Goal: Transaction & Acquisition: Purchase product/service

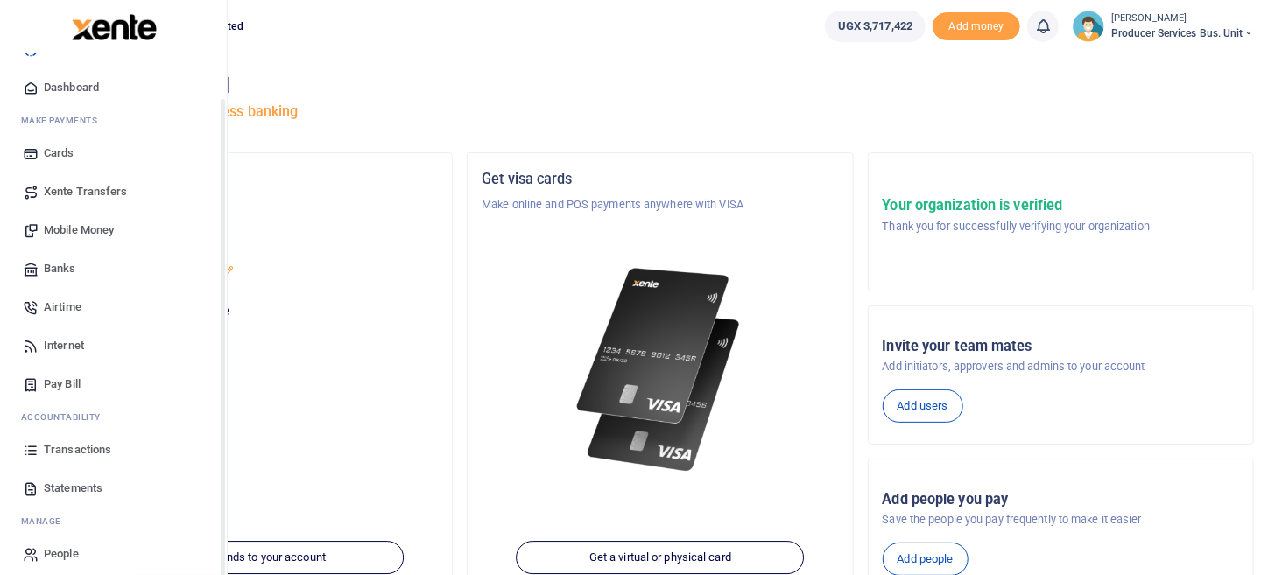
scroll to position [48, 0]
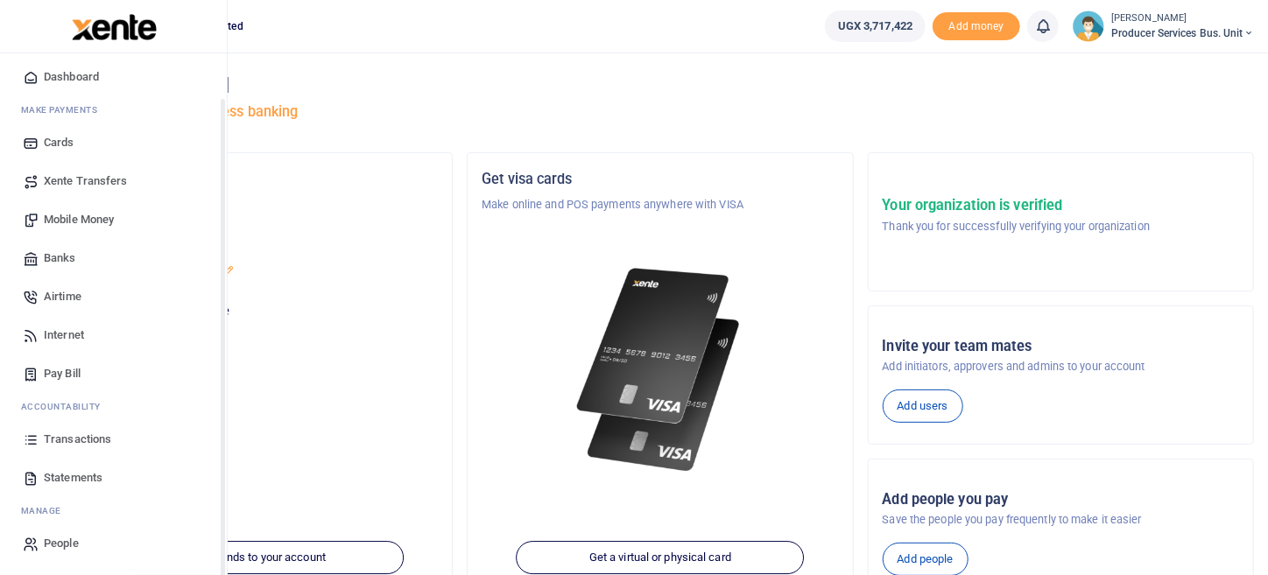
click at [66, 440] on span "Transactions" at bounding box center [77, 440] width 67 height 18
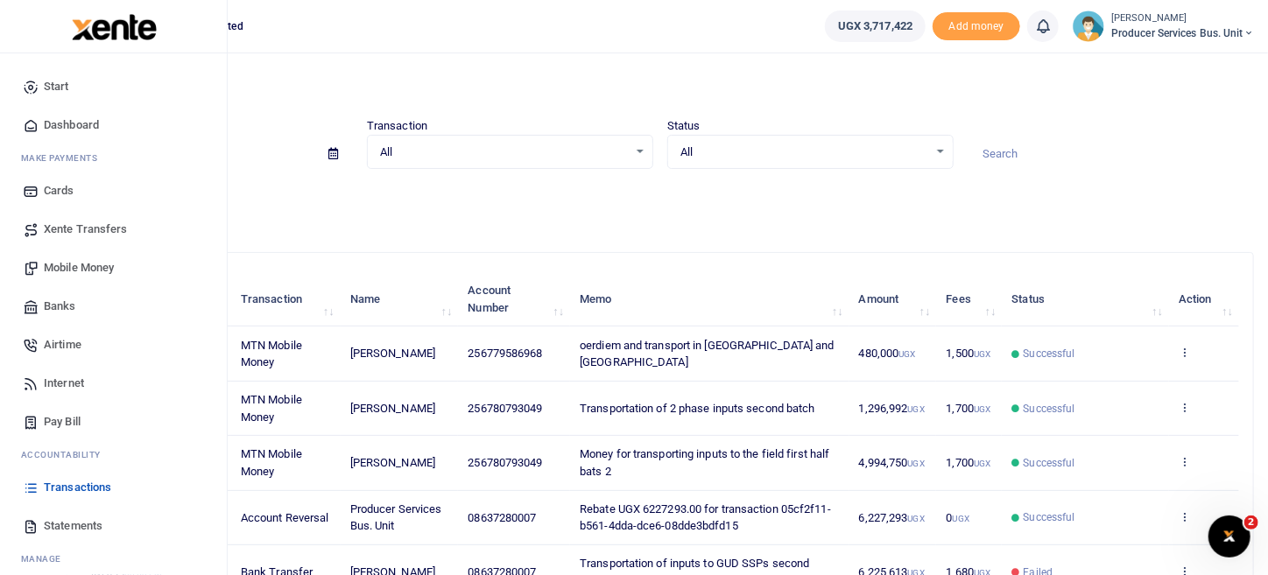
click at [91, 267] on span "Mobile Money" at bounding box center [79, 268] width 70 height 18
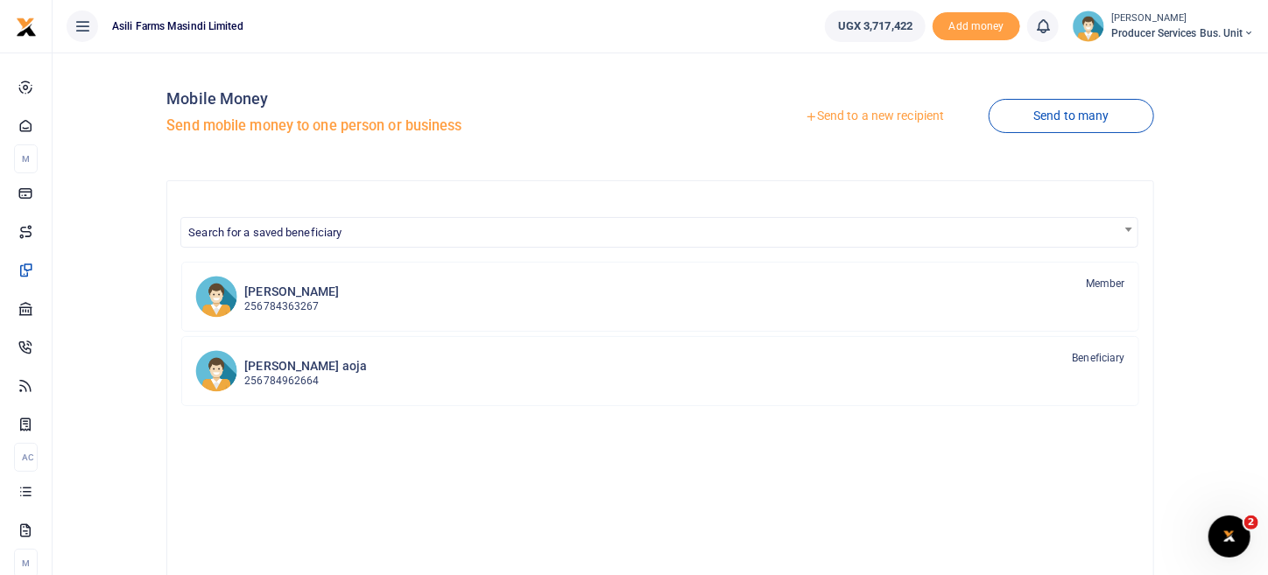
click at [886, 117] on link "Send to a new recipient" at bounding box center [874, 117] width 229 height 32
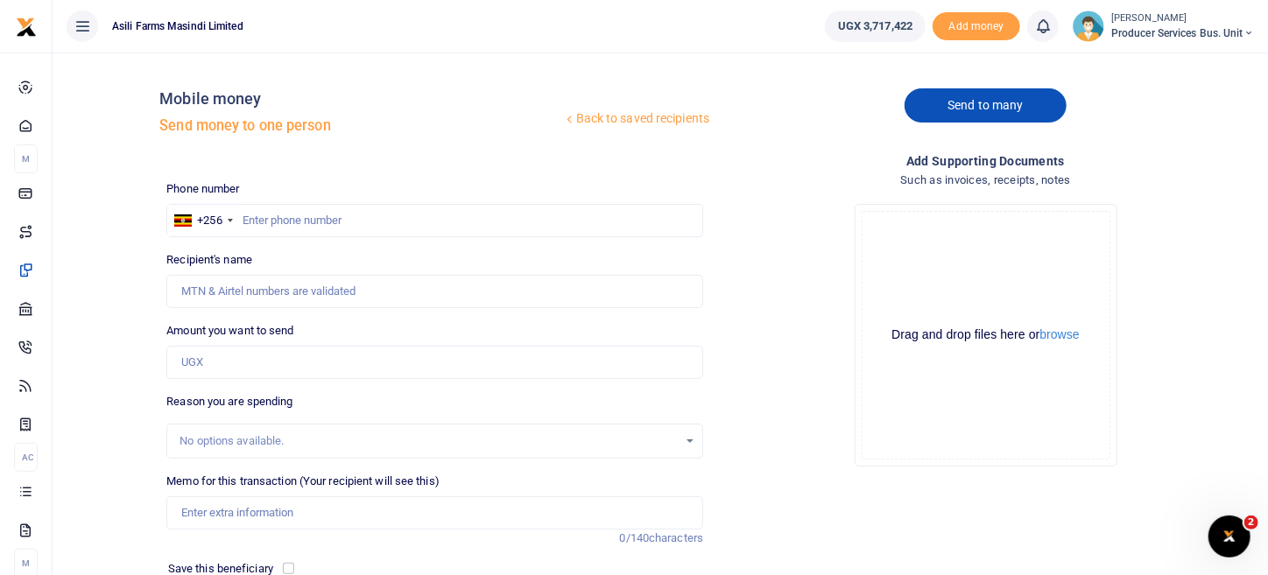
click at [999, 109] on link "Send to many" at bounding box center [984, 105] width 161 height 34
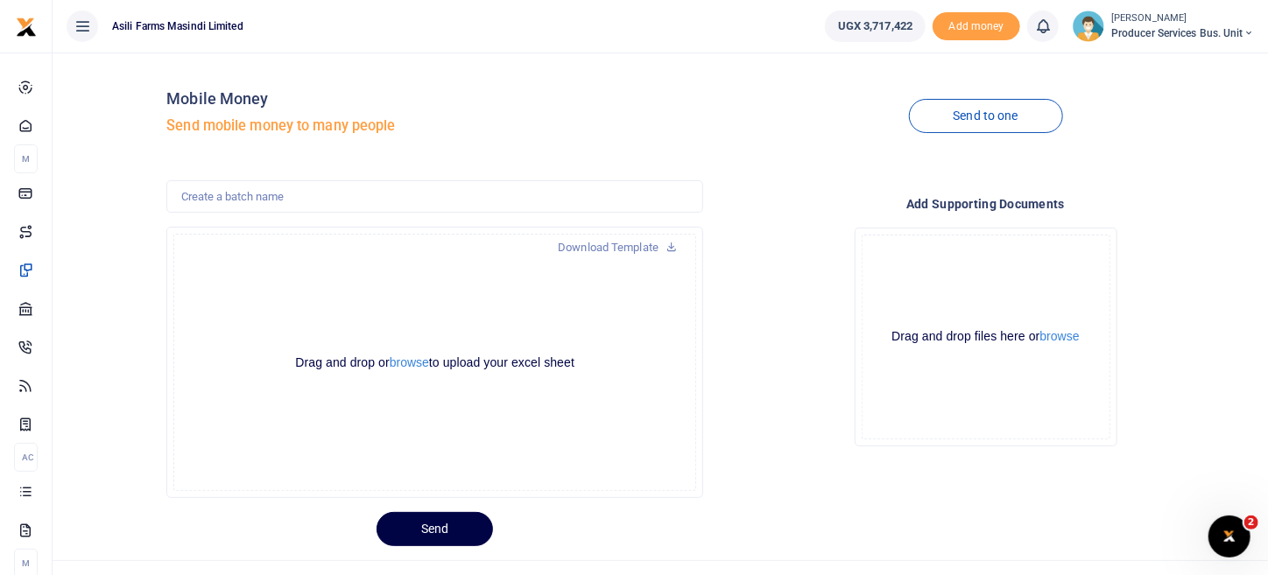
click at [402, 374] on div "Drag and drop or browse to upload your excel sheet Powered by Uppy" at bounding box center [434, 362] width 523 height 257
click at [406, 368] on button "browse" at bounding box center [409, 362] width 39 height 13
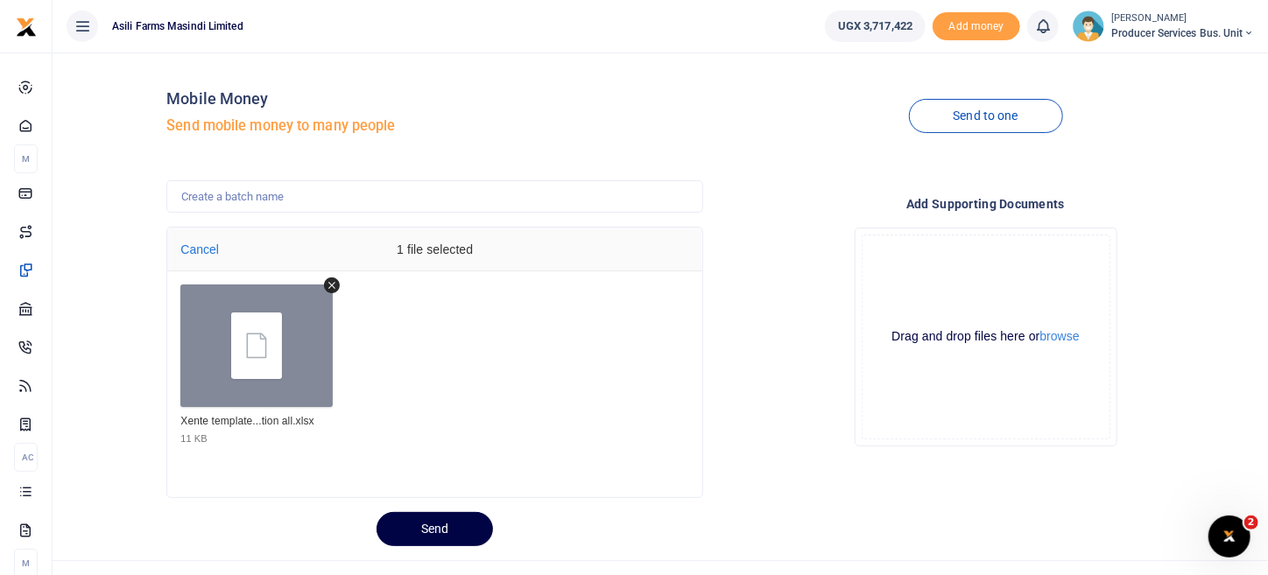
click at [465, 250] on div "1 file selected" at bounding box center [435, 250] width 263 height 44
drag, startPoint x: 512, startPoint y: 247, endPoint x: 473, endPoint y: 250, distance: 39.5
click at [481, 250] on div "1 file selected" at bounding box center [435, 250] width 263 height 44
drag, startPoint x: 439, startPoint y: 250, endPoint x: 377, endPoint y: 250, distance: 62.2
click at [438, 252] on div "1 file selected" at bounding box center [435, 250] width 263 height 44
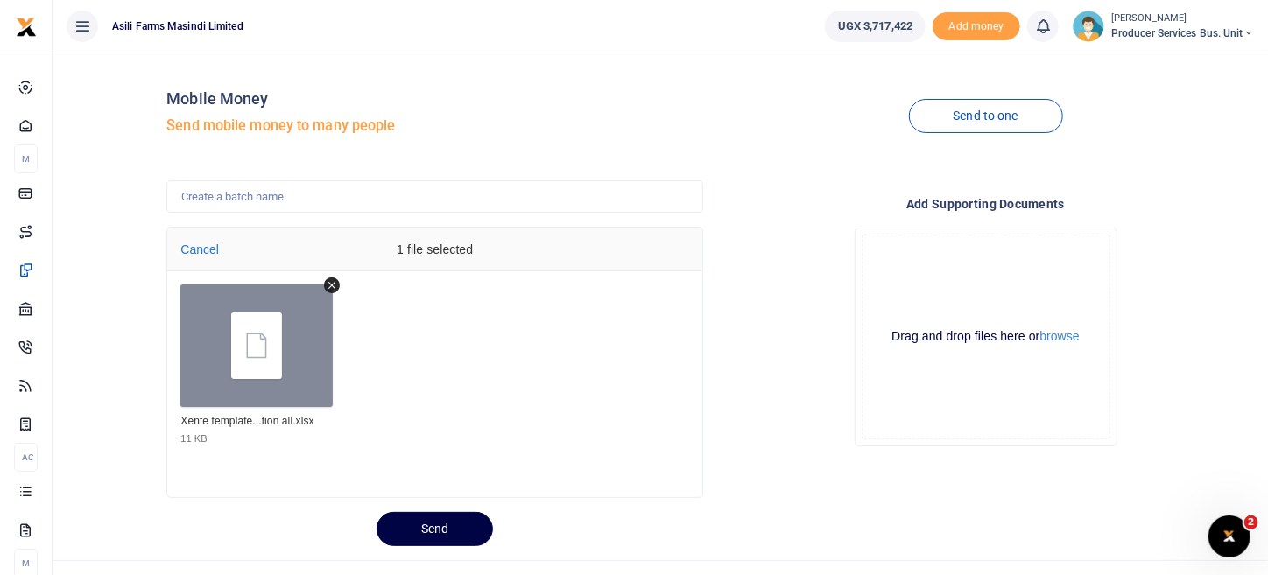
click at [465, 246] on div "1 file selected" at bounding box center [435, 250] width 263 height 44
click at [355, 200] on input "text" at bounding box center [434, 196] width 537 height 33
type input "FTA field facilitation and Naome transport to Zara"
click at [712, 122] on div "Send to one" at bounding box center [985, 117] width 551 height 100
click at [1070, 341] on button "browse" at bounding box center [1059, 336] width 39 height 13
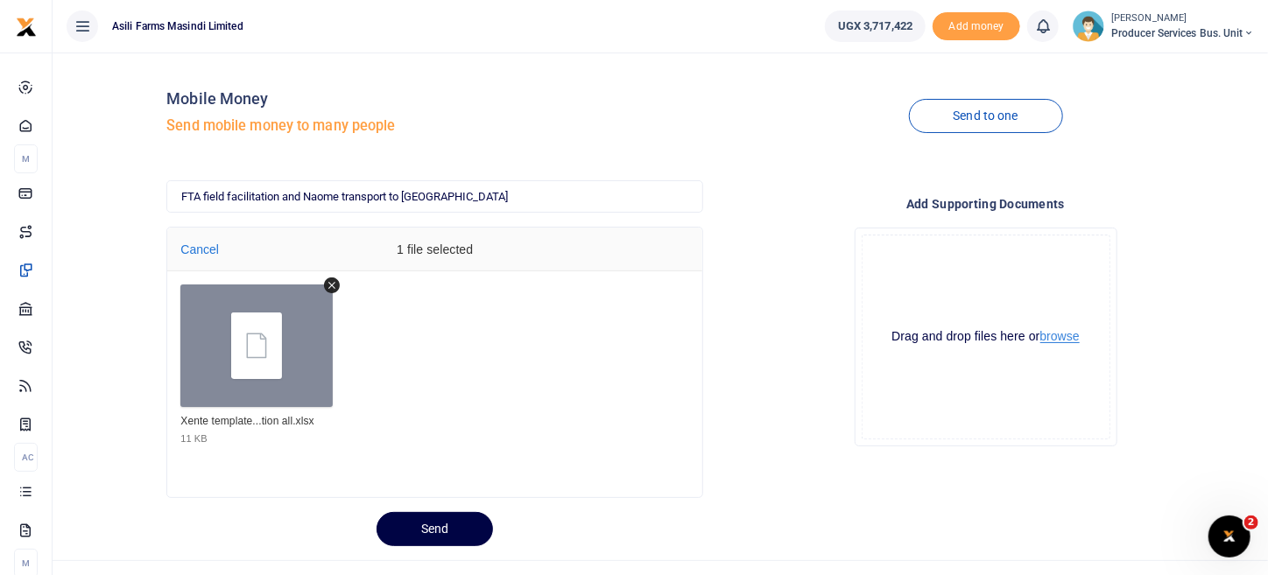
click at [1072, 339] on button "browse" at bounding box center [1059, 336] width 39 height 13
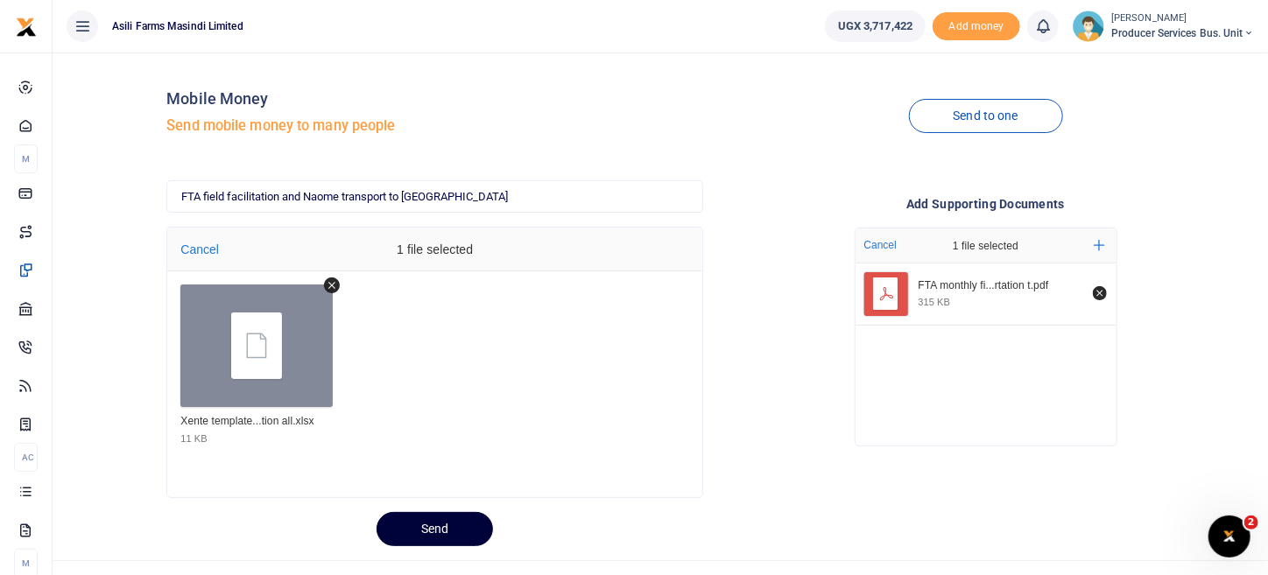
click at [426, 536] on button "Send" at bounding box center [434, 529] width 116 height 34
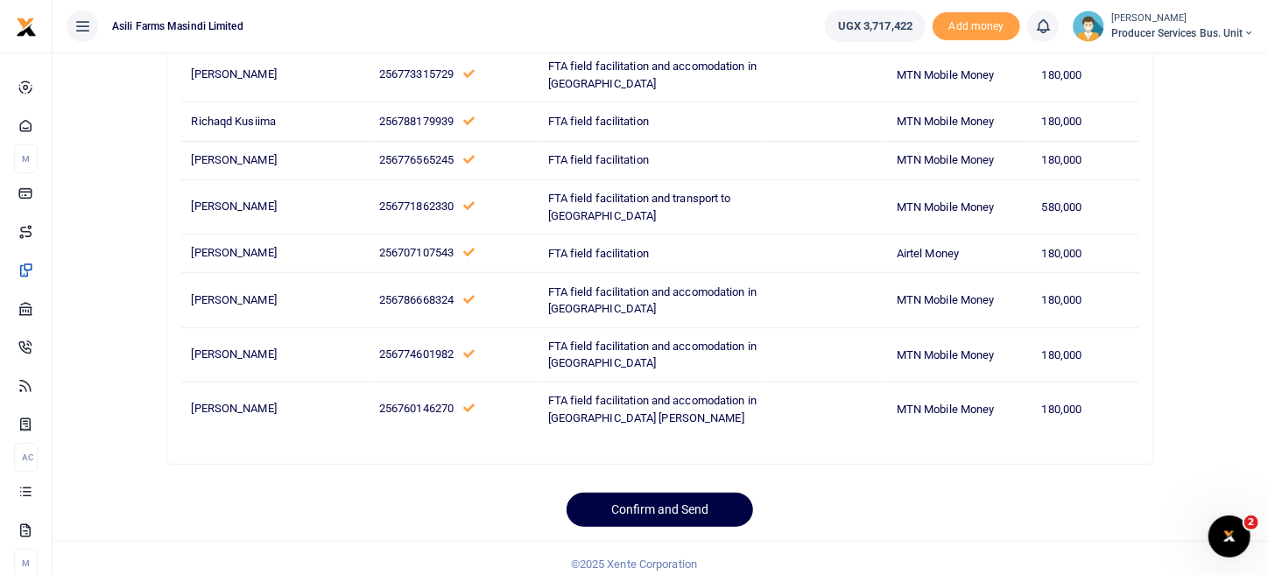
scroll to position [358, 0]
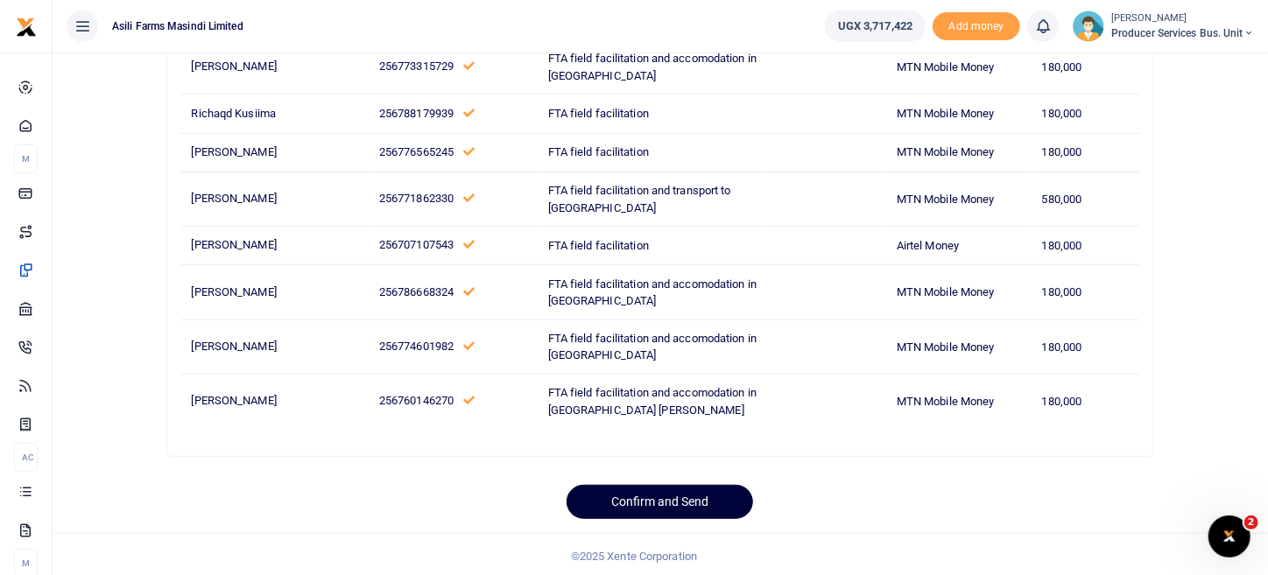
click at [656, 503] on button "Confirm and Send" at bounding box center [659, 502] width 186 height 34
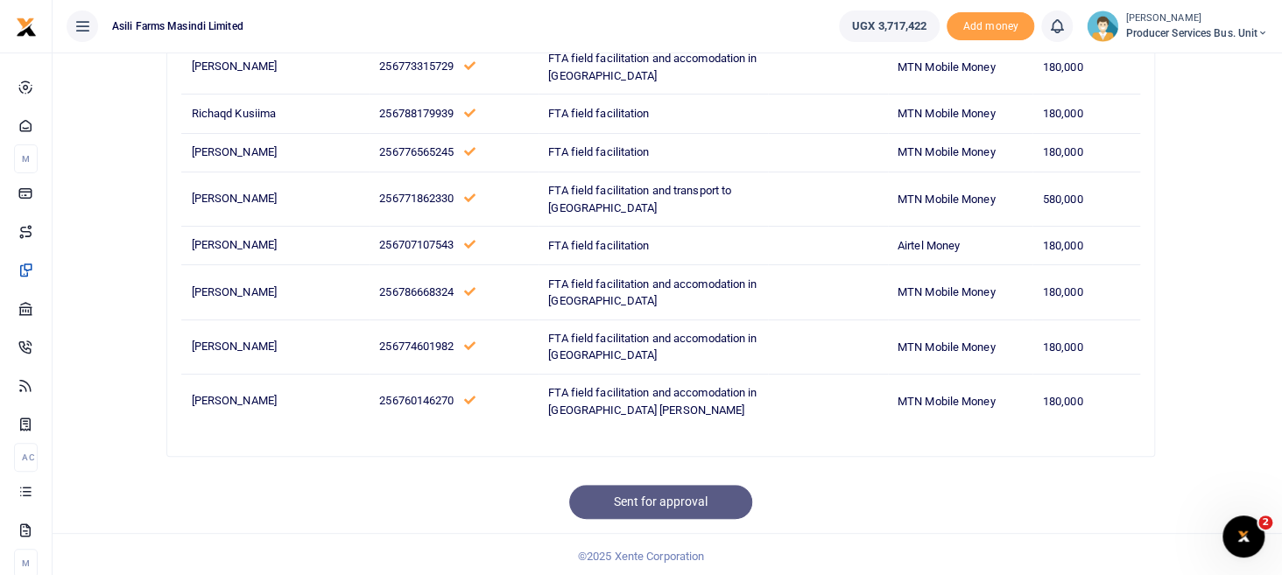
click at [1227, 194] on div "Successfully submitted × Your request has been sent for approval OK No Cancel" at bounding box center [641, 287] width 1282 height 575
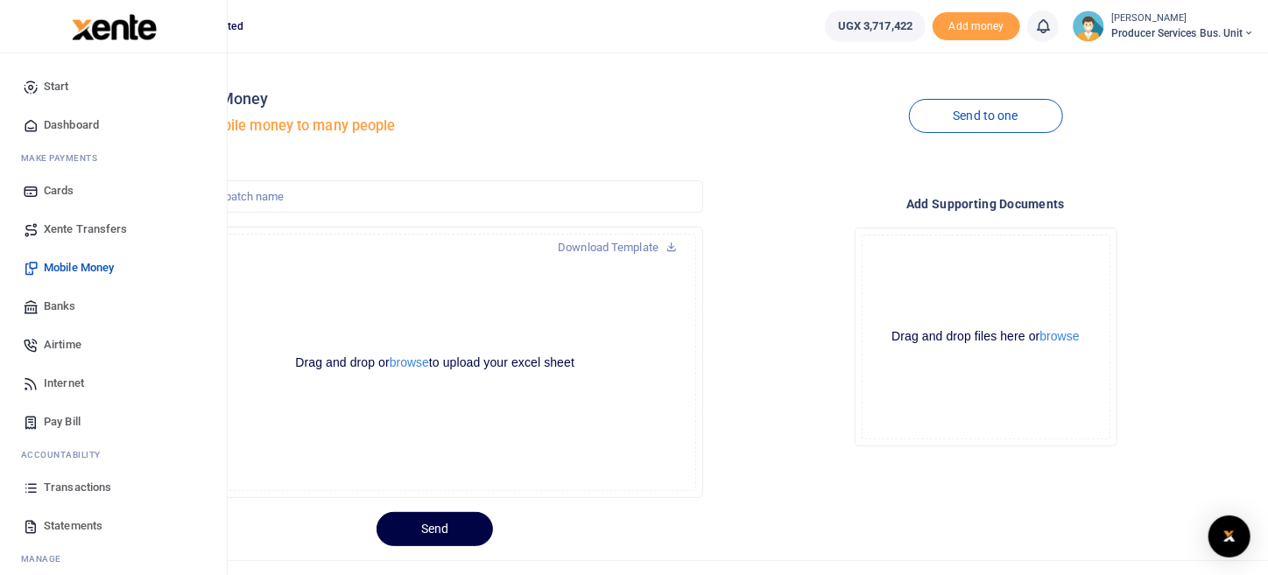
click at [109, 264] on span "Mobile Money" at bounding box center [79, 268] width 70 height 18
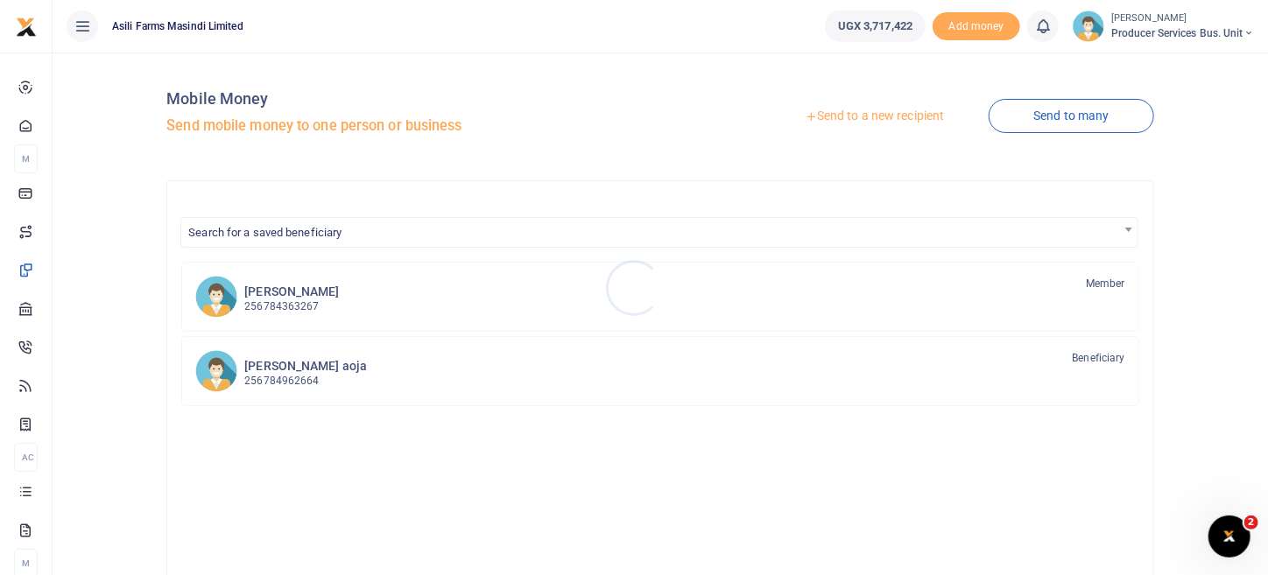
click at [876, 109] on div at bounding box center [634, 287] width 1268 height 575
click at [872, 115] on link "Send to a new recipient" at bounding box center [874, 117] width 229 height 32
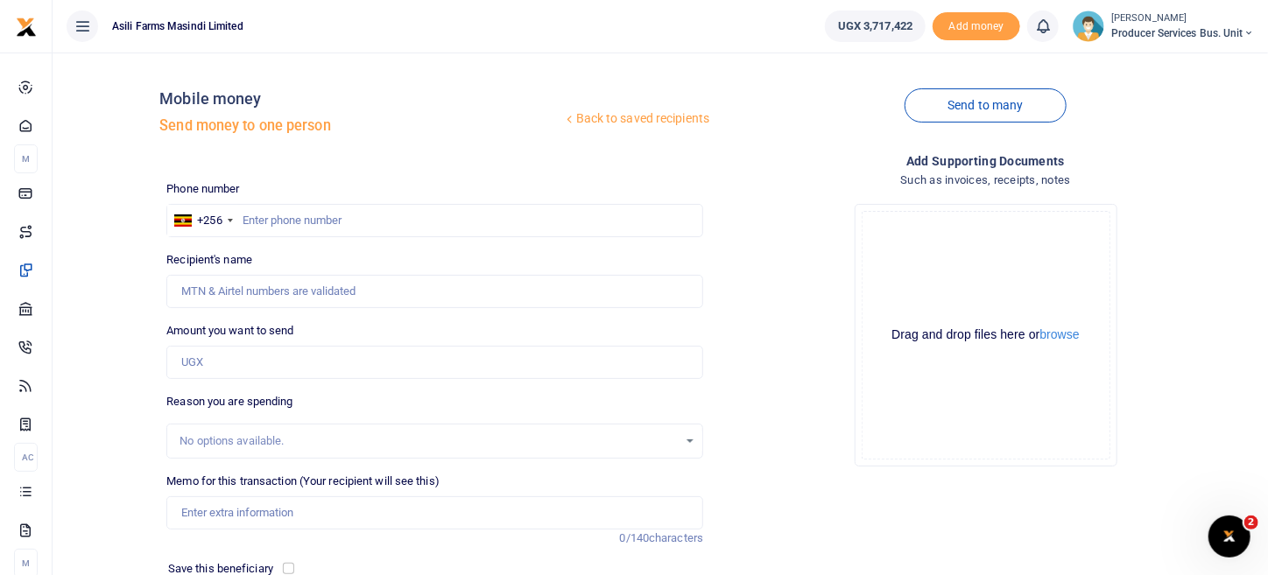
click at [299, 216] on div at bounding box center [634, 287] width 1268 height 575
click at [274, 221] on input "text" at bounding box center [434, 220] width 537 height 33
paste input "782975214"
type input "782975214"
type input "[PERSON_NAME]"
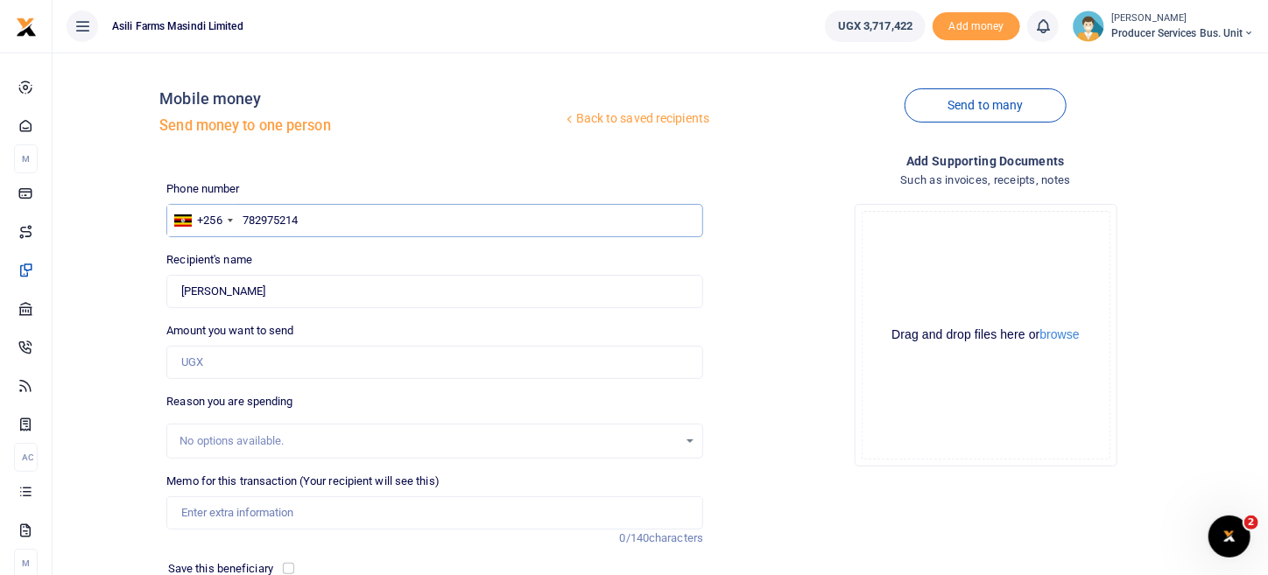
type input "782975214"
click at [211, 363] on input "Amount you want to send" at bounding box center [434, 362] width 537 height 33
type input "180,000"
click at [812, 413] on div "Drop your files here Drag and drop files here or browse Powered by Uppy" at bounding box center [985, 335] width 537 height 291
click at [221, 504] on input "Memo for this transaction (Your recipient will see this)" at bounding box center [434, 512] width 537 height 33
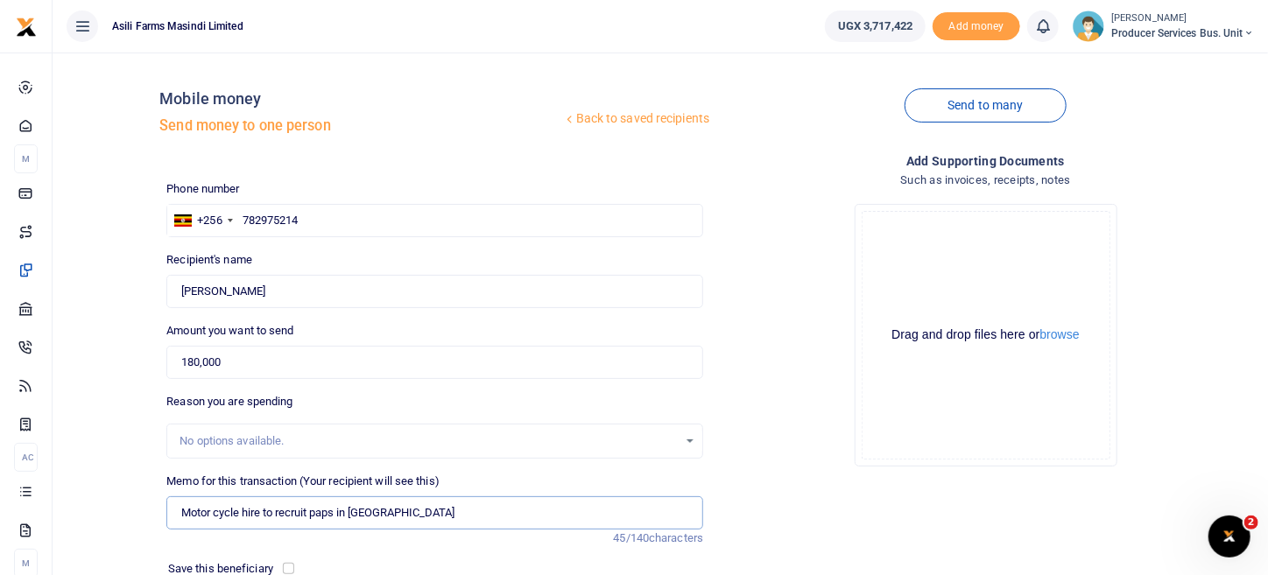
click at [264, 514] on input "Motor cycle hire to recruit paps in [GEOGRAPHIC_DATA]" at bounding box center [434, 512] width 537 height 33
type input "Motor cycle hire for 3 days to recruit paps in [GEOGRAPHIC_DATA]"
drag, startPoint x: 437, startPoint y: 514, endPoint x: 702, endPoint y: 339, distance: 317.8
click at [702, 339] on div "Amount you want to send 180,000 Amount is required." at bounding box center [434, 350] width 537 height 57
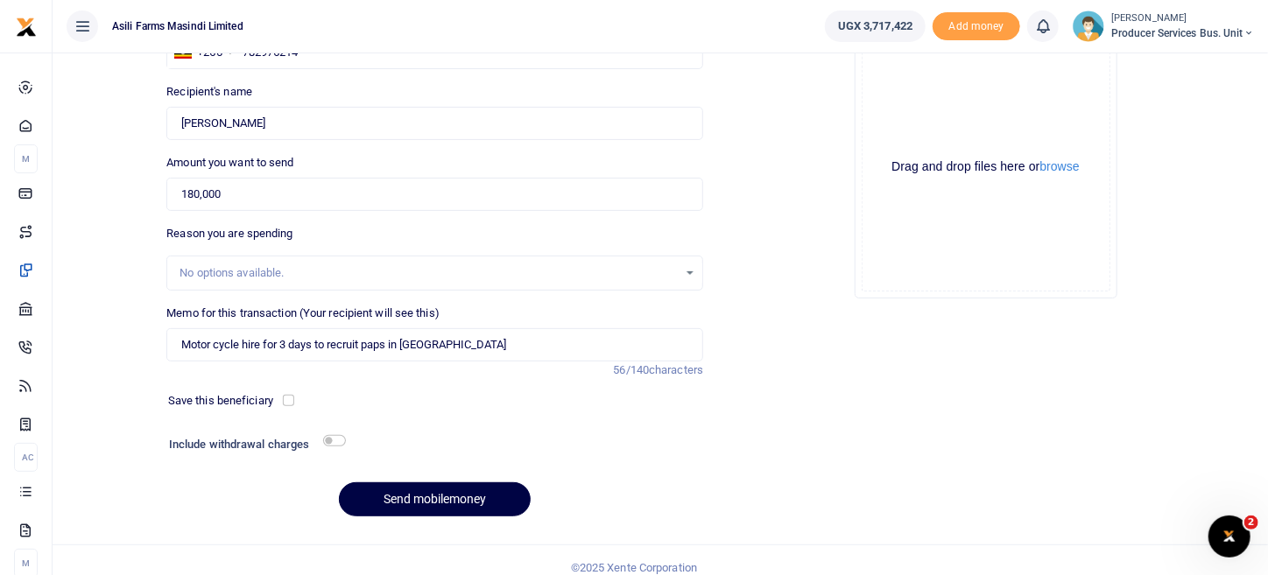
scroll to position [182, 0]
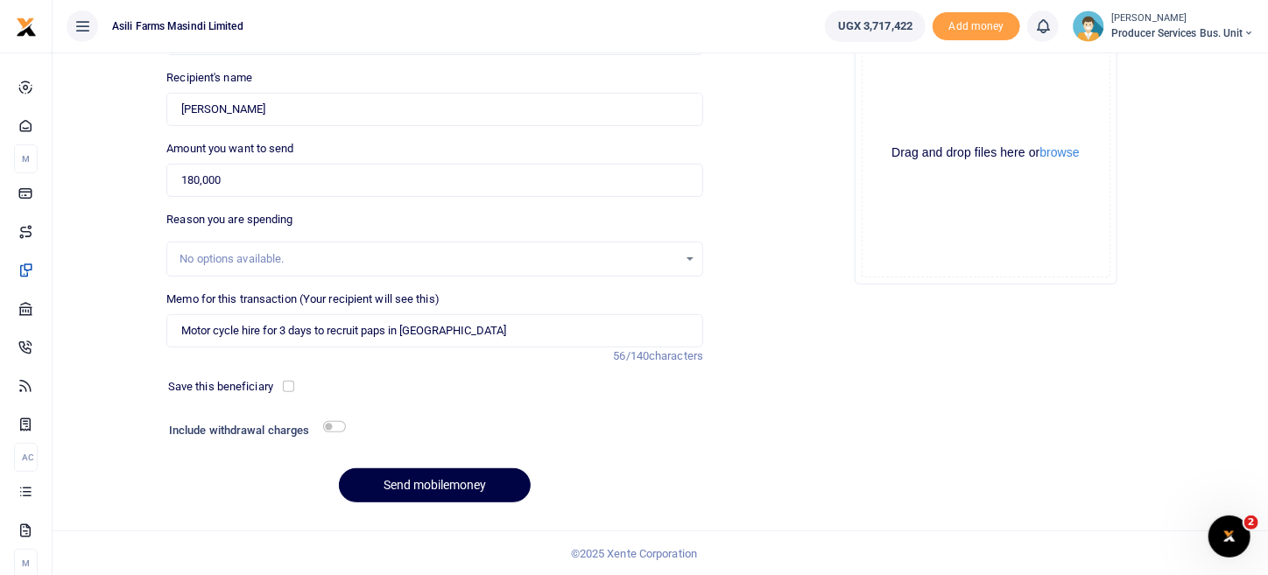
click at [1076, 162] on div "Drag and drop files here or browse Powered by Uppy" at bounding box center [985, 153] width 249 height 249
click at [1078, 153] on button "browse" at bounding box center [1059, 152] width 39 height 13
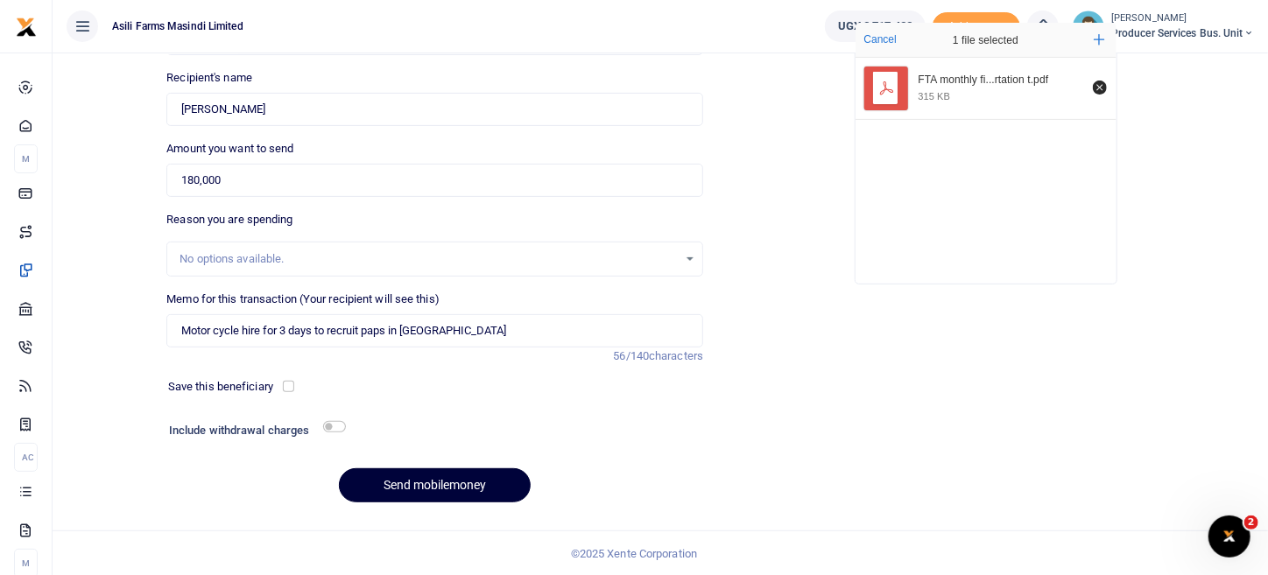
click at [464, 482] on button "Send mobilemoney" at bounding box center [435, 485] width 192 height 34
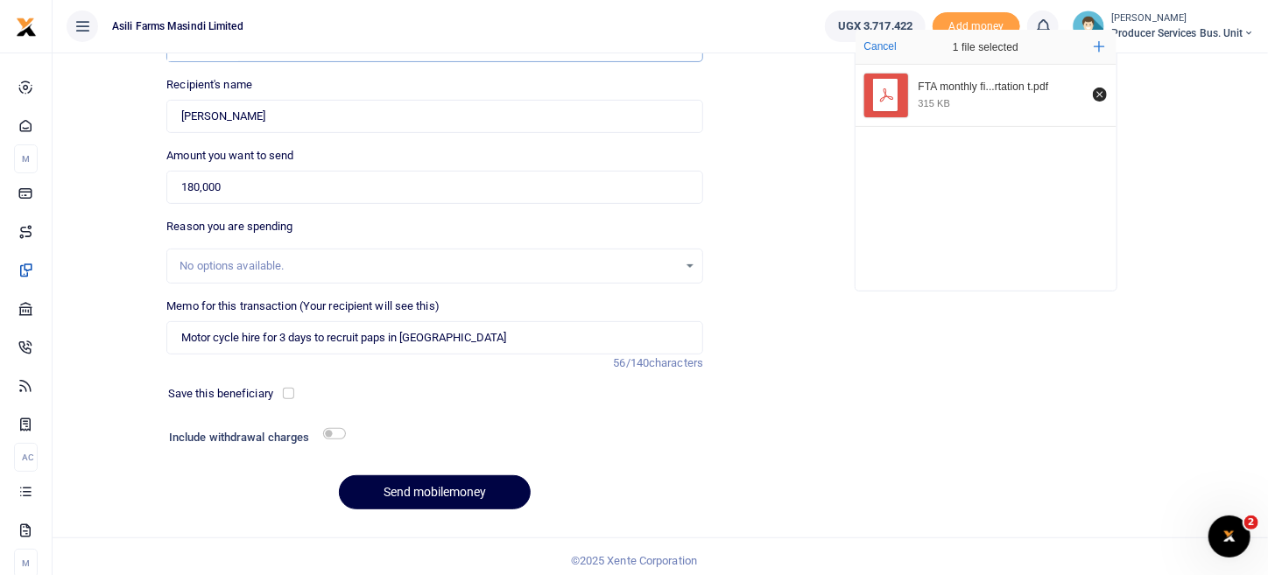
scroll to position [0, 0]
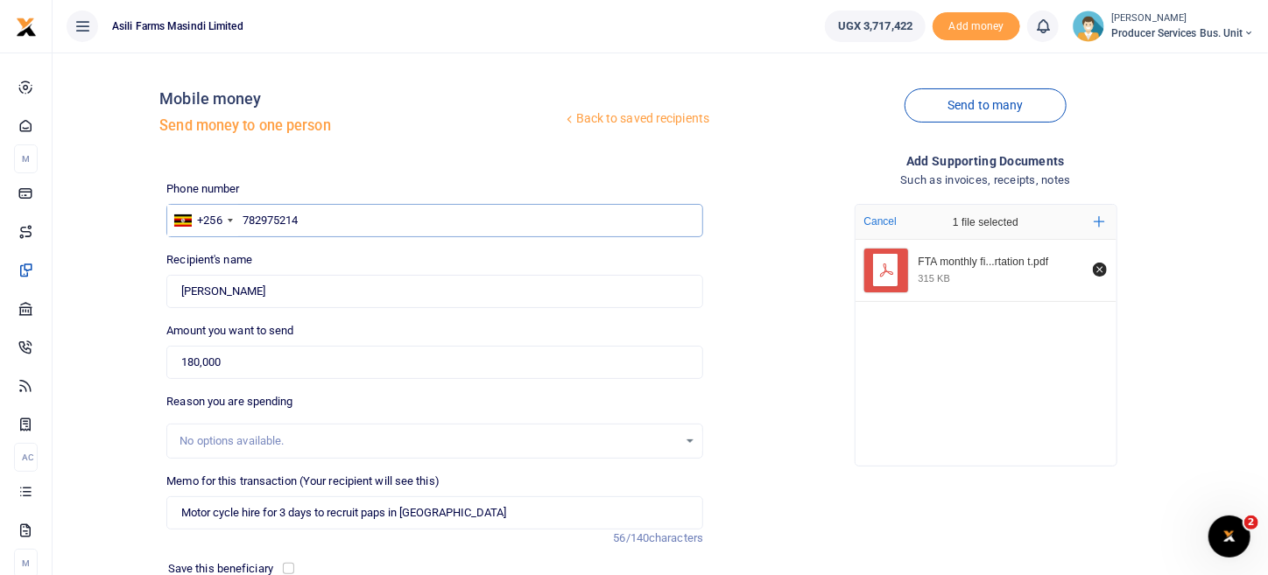
click at [249, 218] on input "782975214" at bounding box center [434, 220] width 537 height 33
click at [244, 221] on input "782975214" at bounding box center [434, 220] width 537 height 33
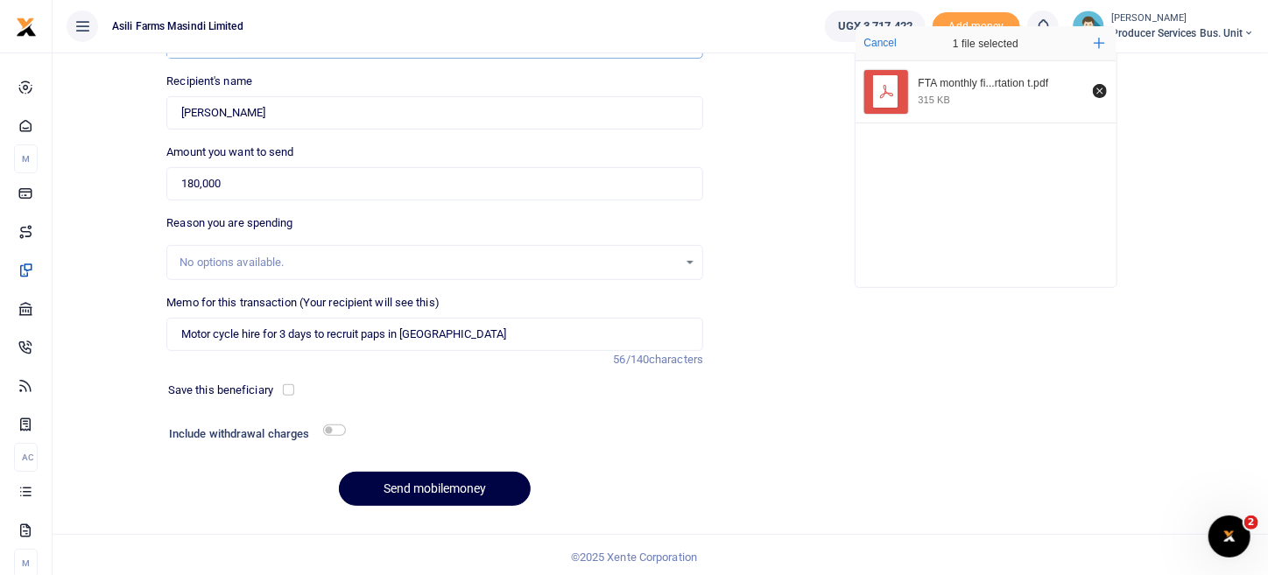
scroll to position [182, 0]
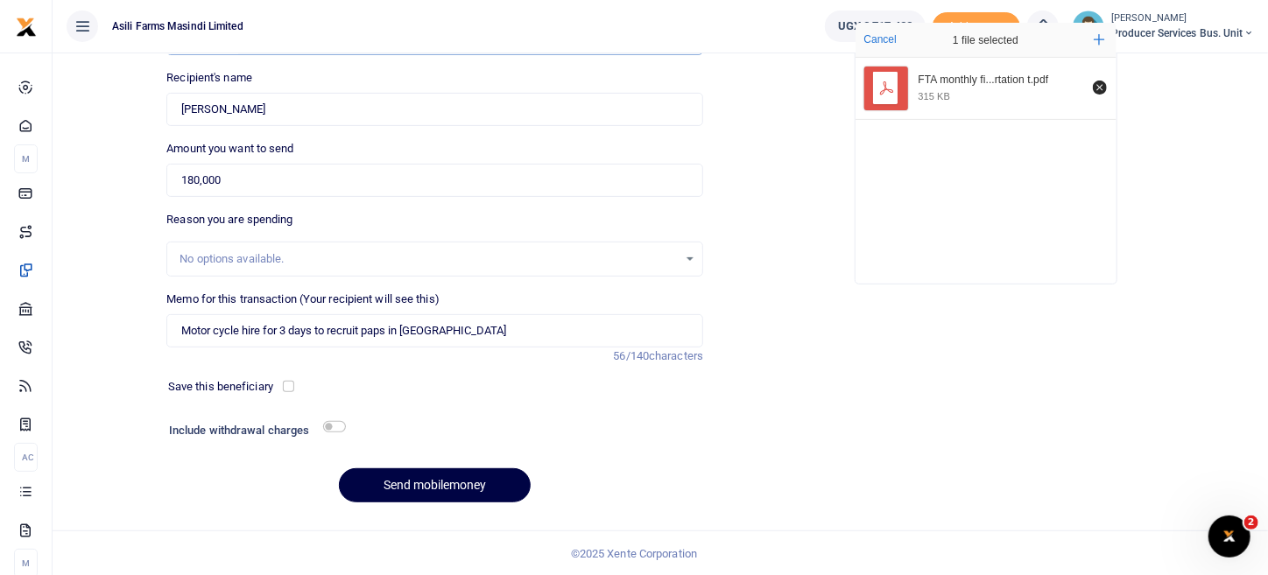
type input "782975214"
click at [337, 429] on input "checkbox" at bounding box center [334, 426] width 23 height 11
checkbox input "true"
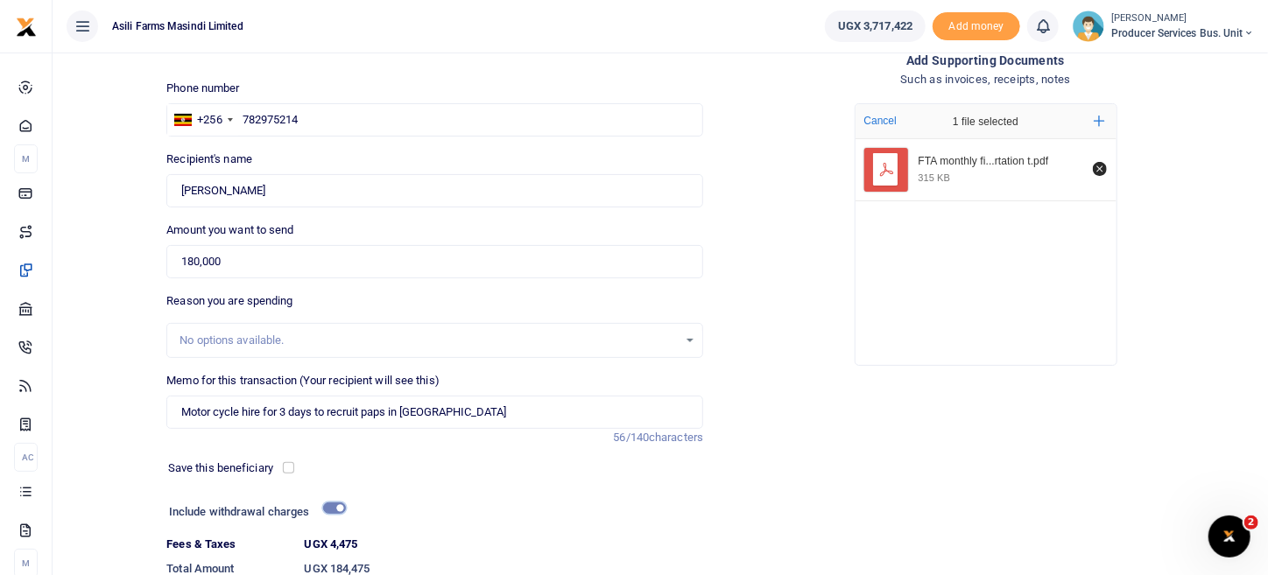
scroll to position [229, 0]
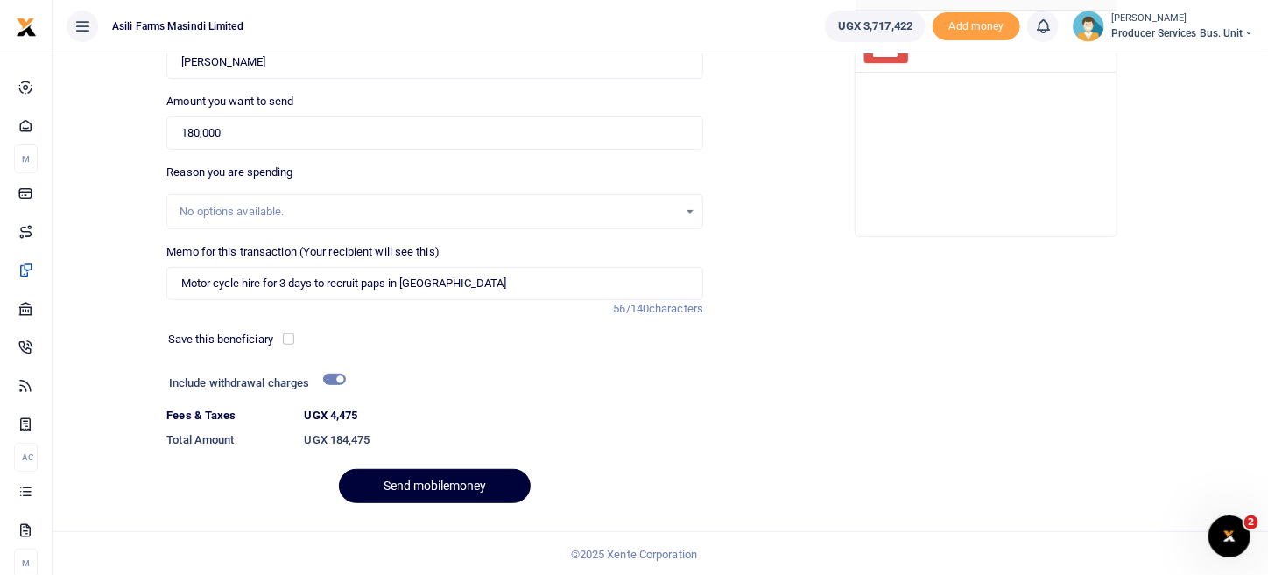
click at [498, 493] on button "Send mobilemoney" at bounding box center [435, 486] width 192 height 34
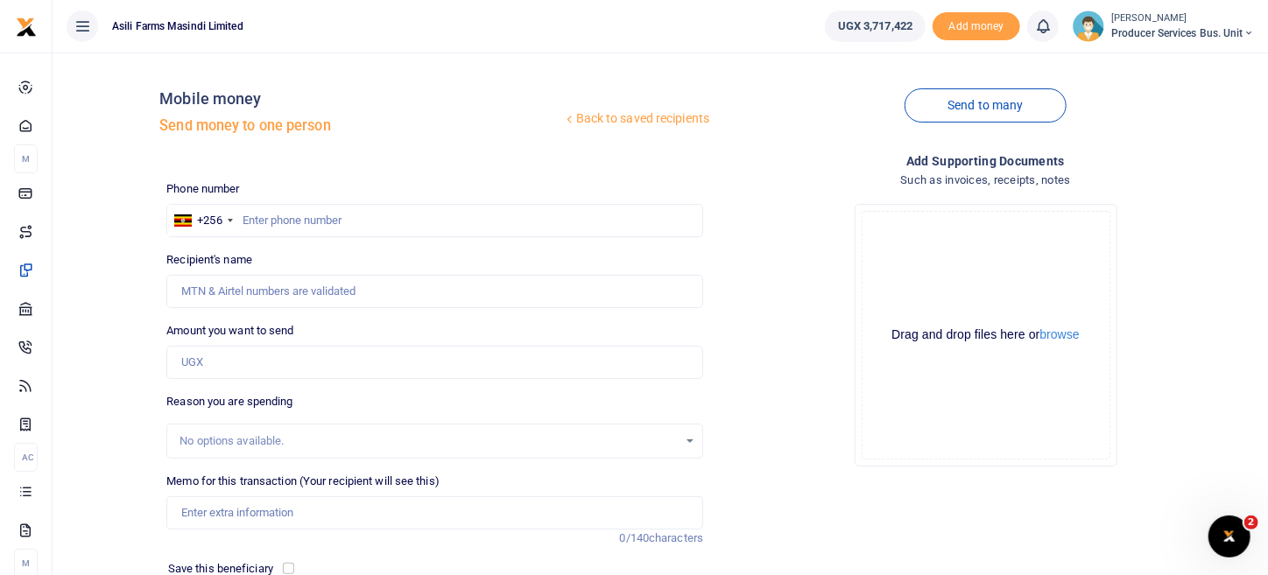
scroll to position [182, 0]
